Goal: Transaction & Acquisition: Purchase product/service

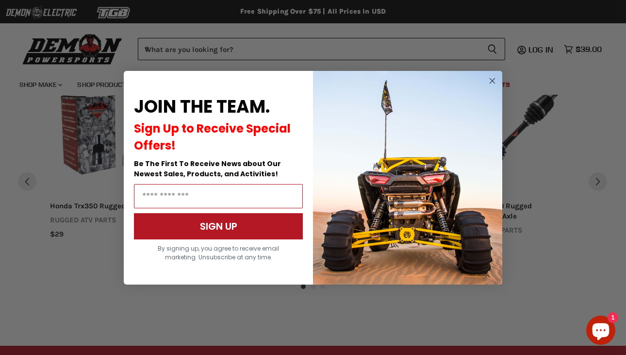
scroll to position [769, 0]
